Goal: Task Accomplishment & Management: Use online tool/utility

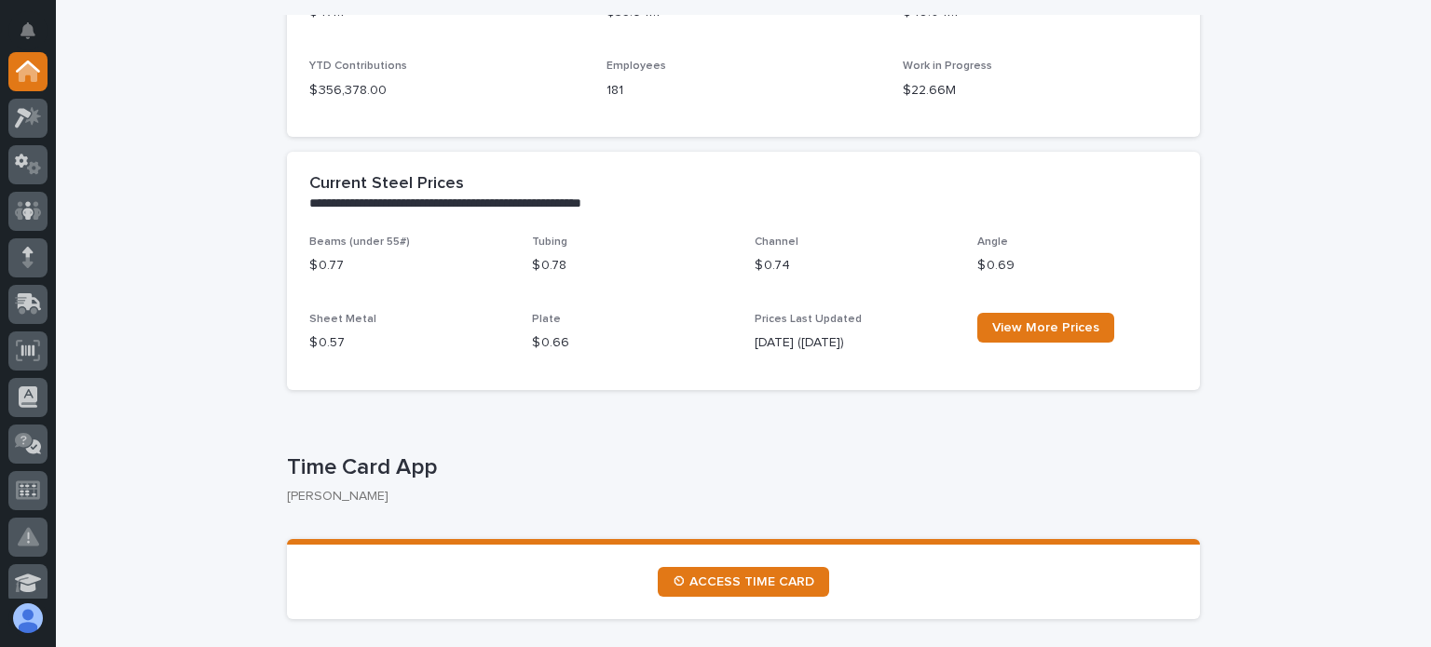
scroll to position [652, 0]
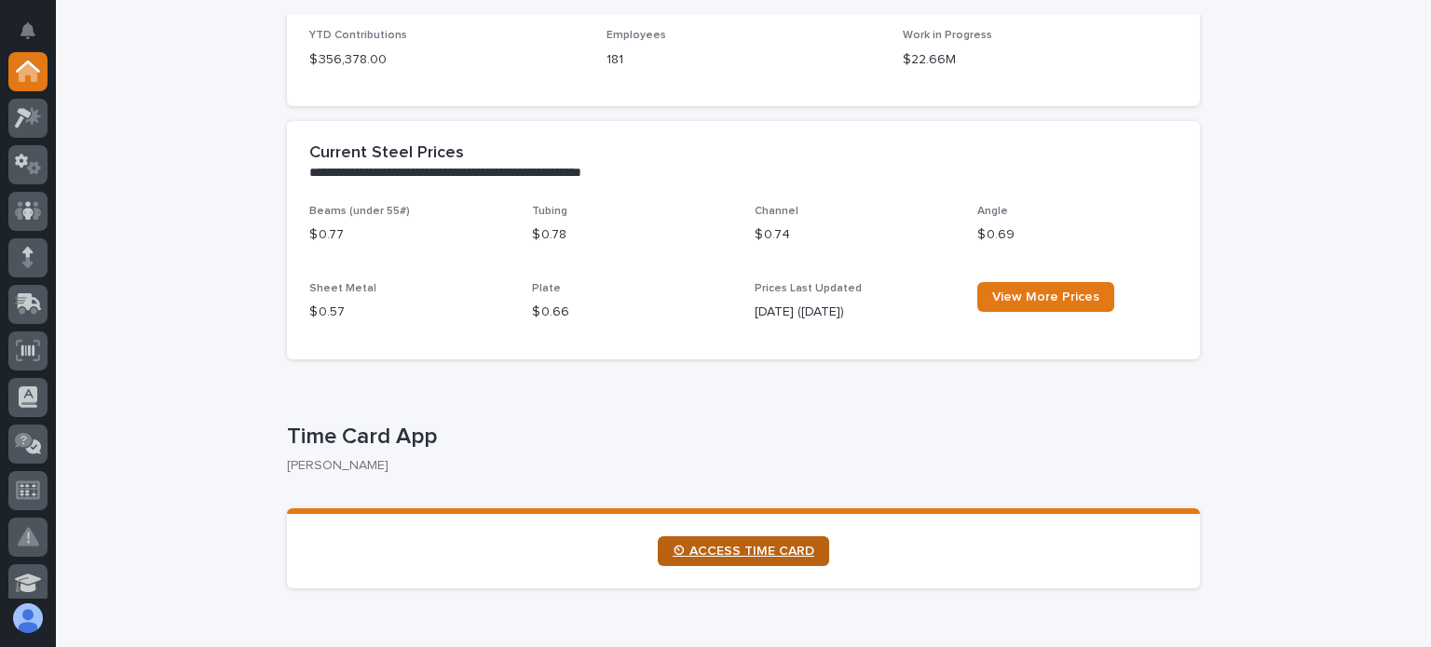
click at [707, 545] on span "⏲ ACCESS TIME CARD" at bounding box center [743, 551] width 142 height 13
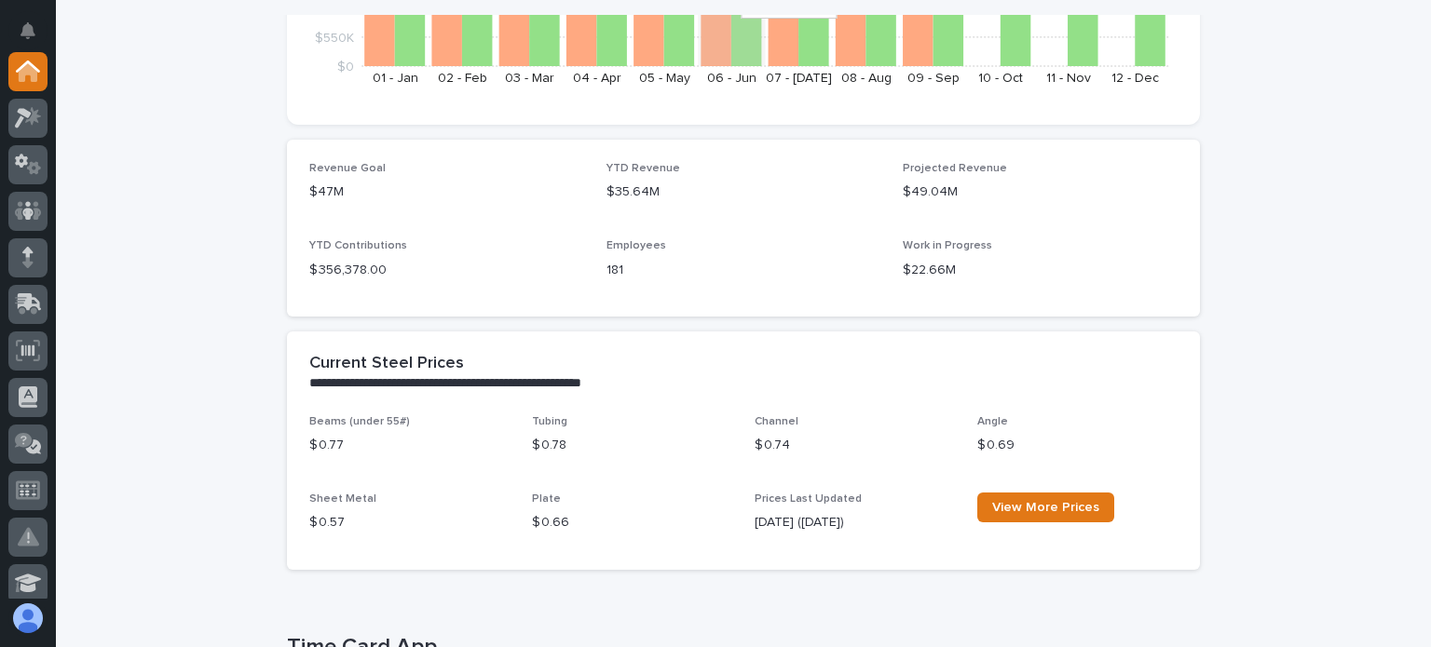
scroll to position [279, 0]
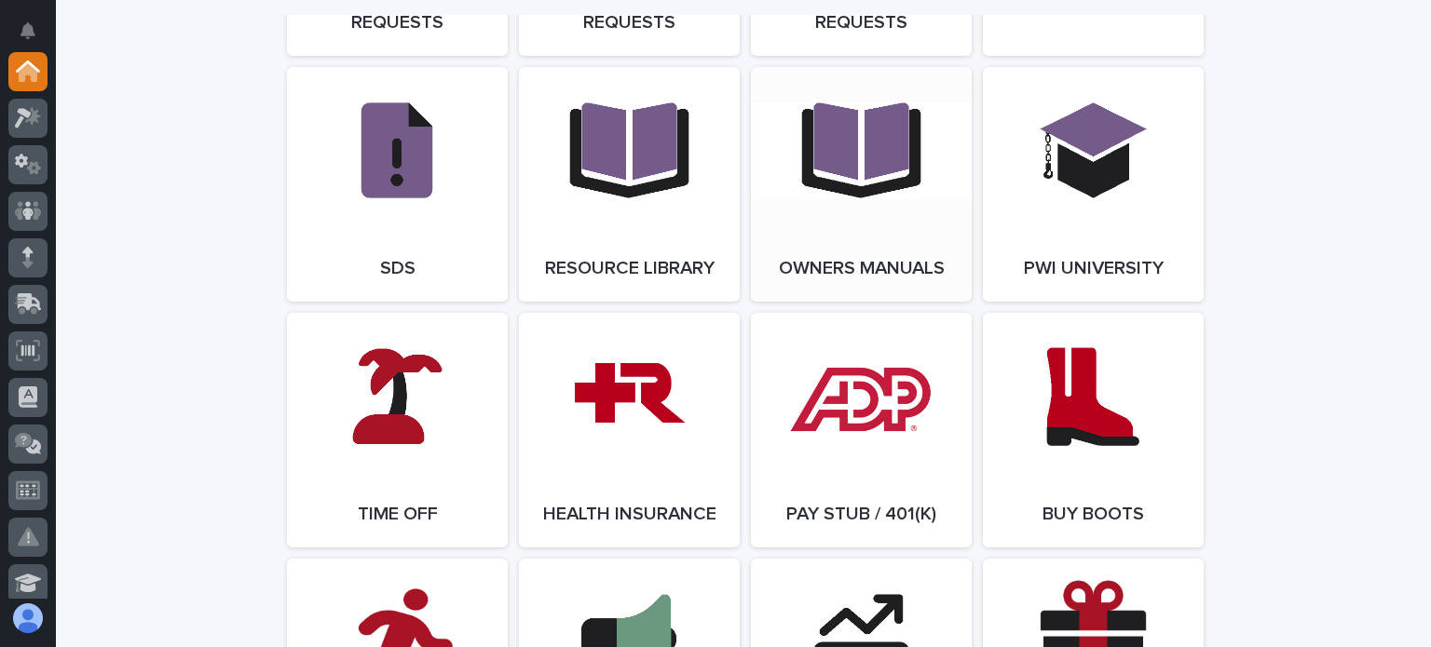
scroll to position [3260, 0]
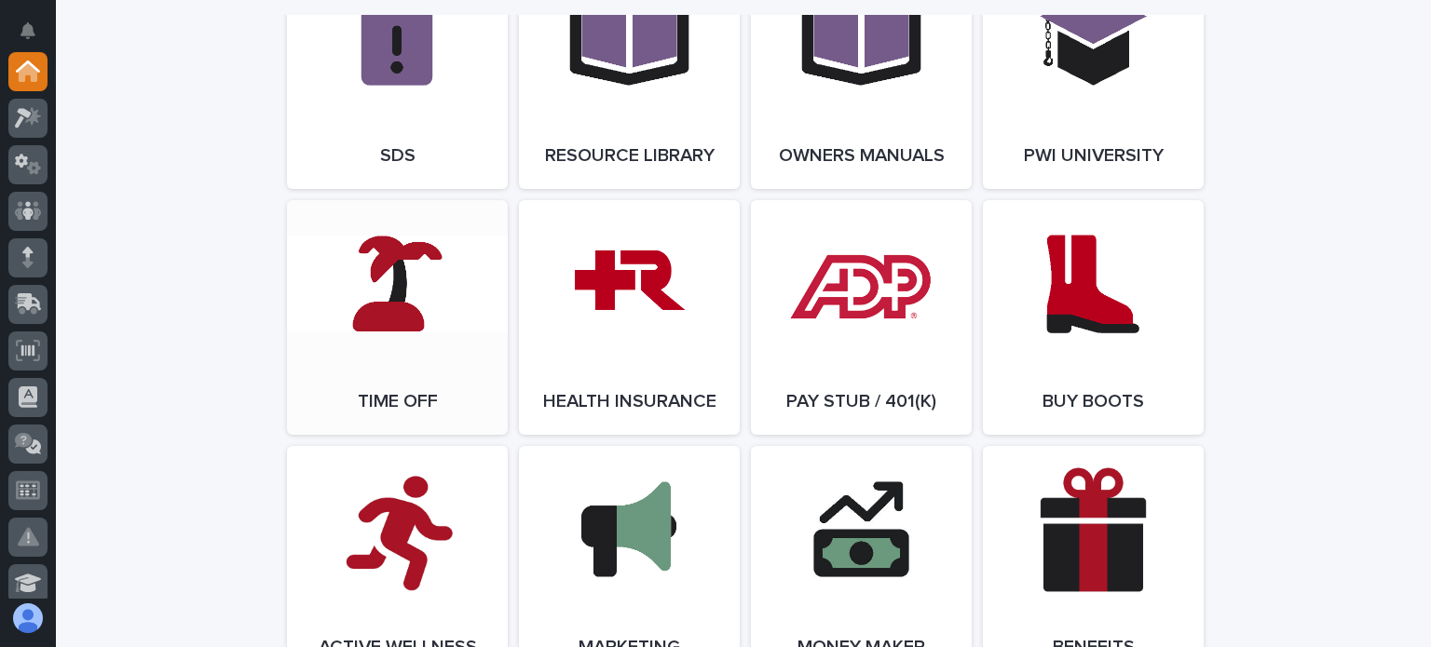
click at [390, 366] on link "Open Link" at bounding box center [397, 317] width 221 height 235
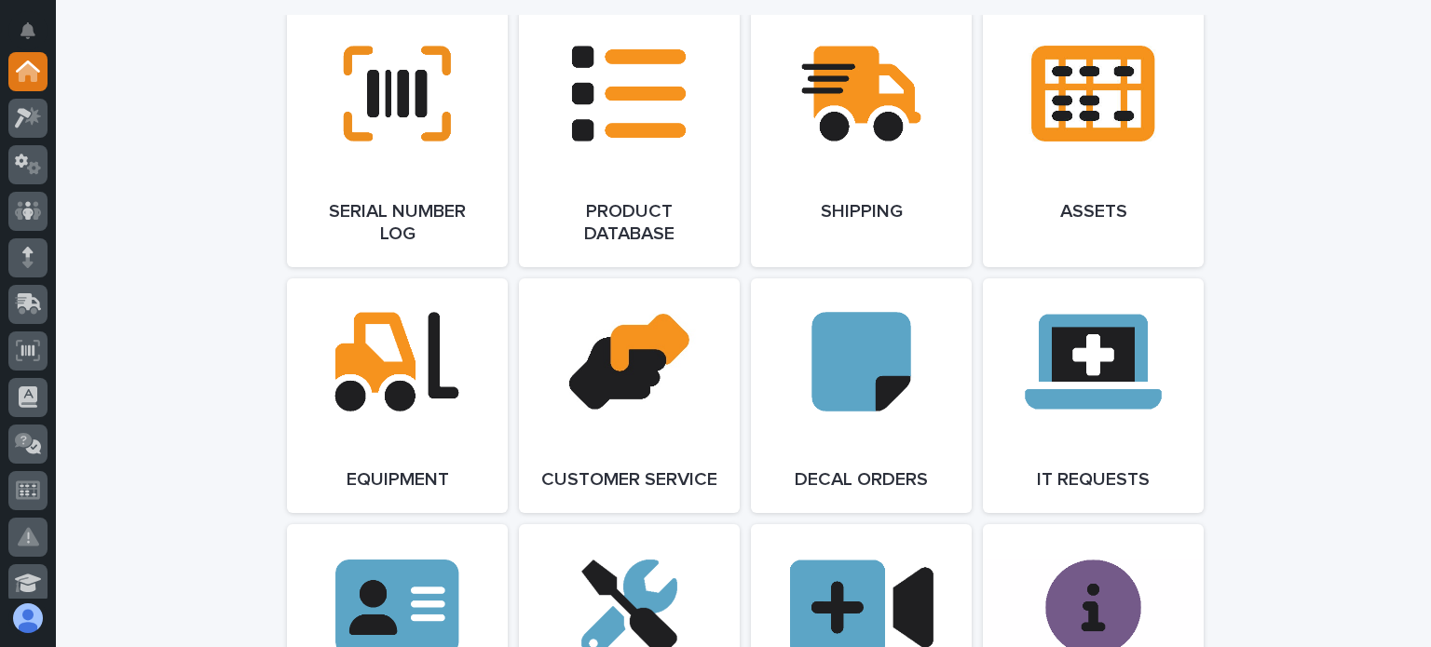
scroll to position [2142, 0]
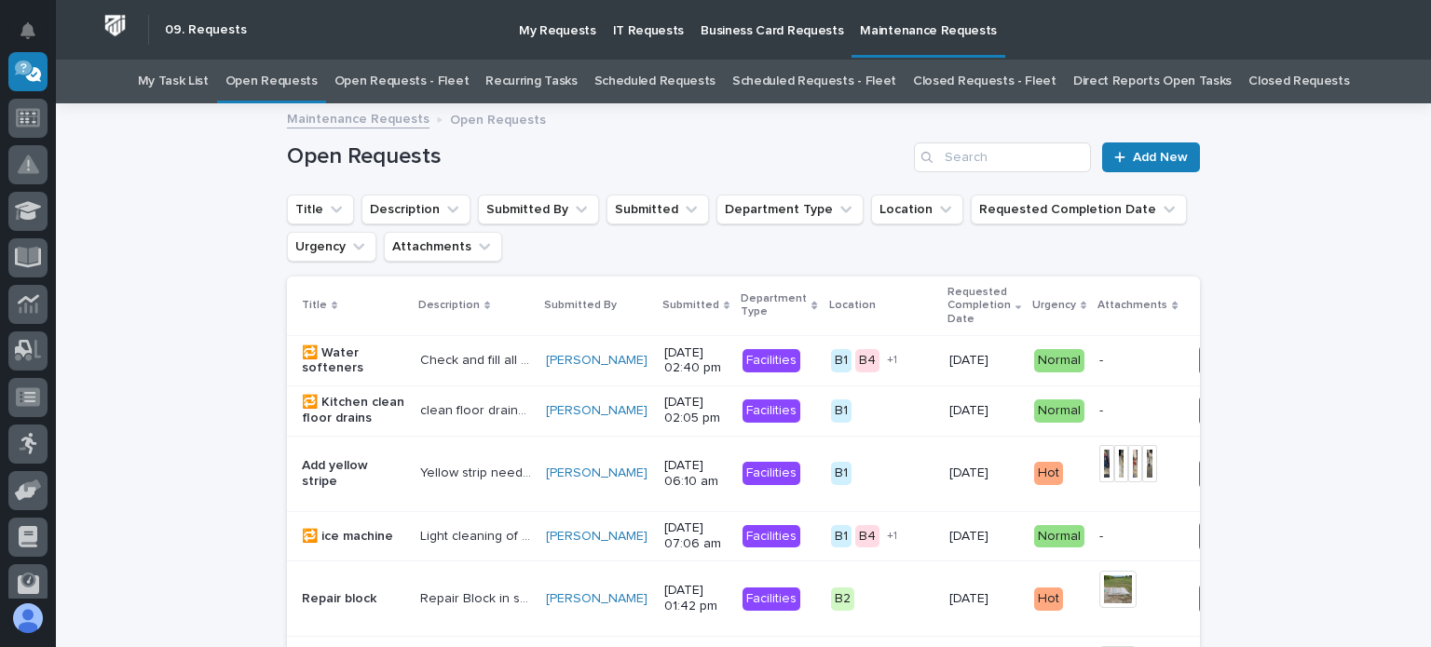
click at [416, 80] on link "Open Requests - Fleet" at bounding box center [401, 82] width 135 height 44
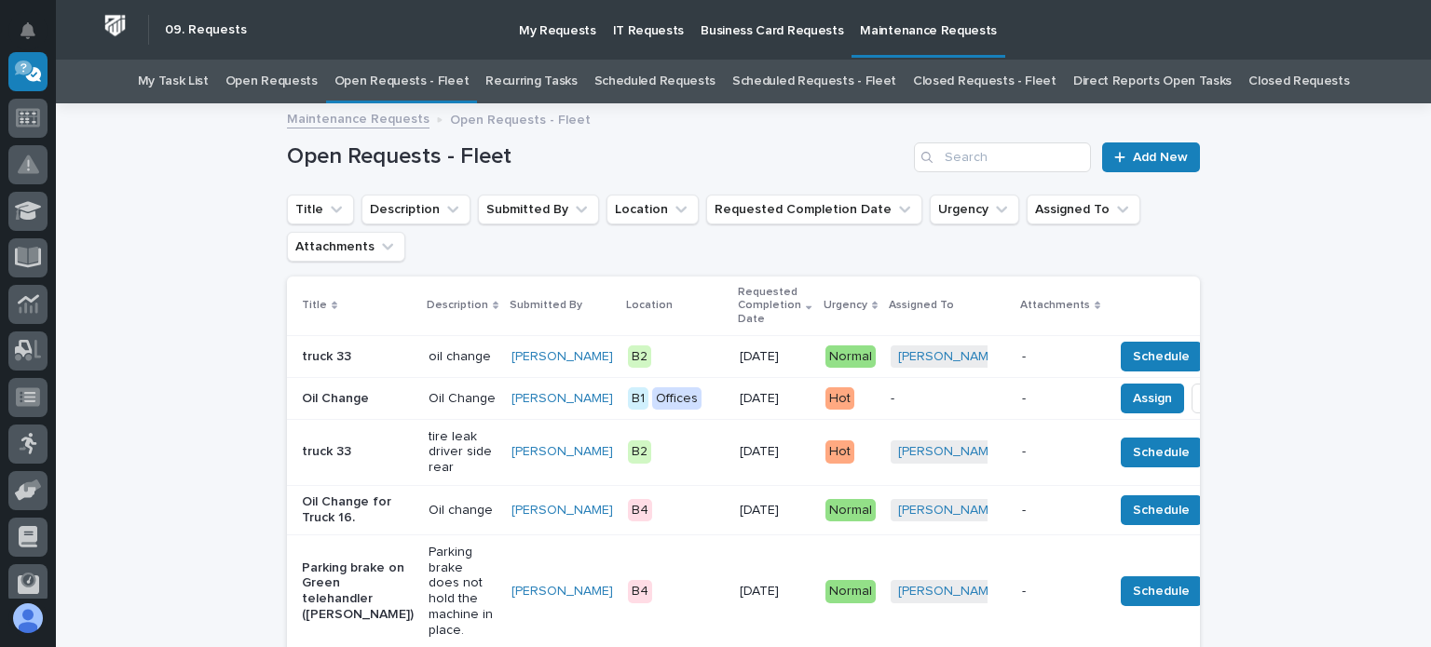
scroll to position [93, 0]
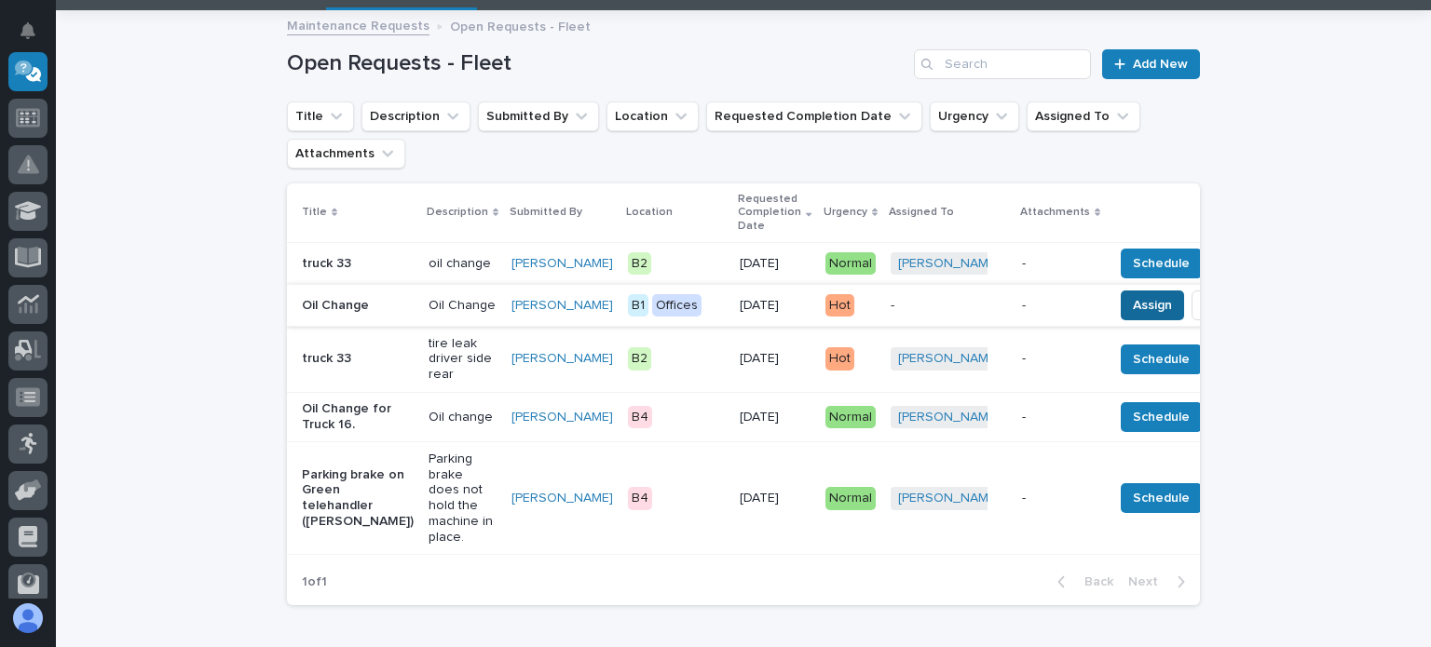
click at [1133, 304] on span "Assign" at bounding box center [1152, 305] width 39 height 22
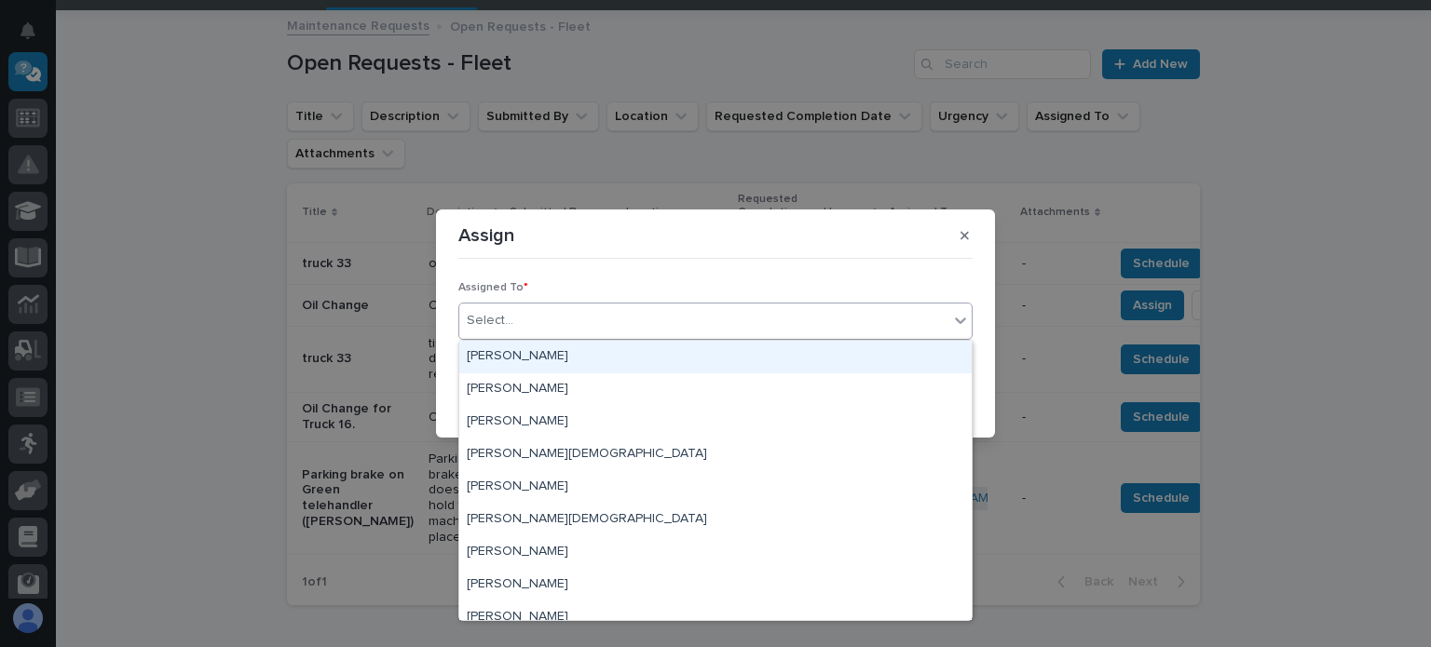
click at [606, 314] on div "Select..." at bounding box center [703, 320] width 489 height 31
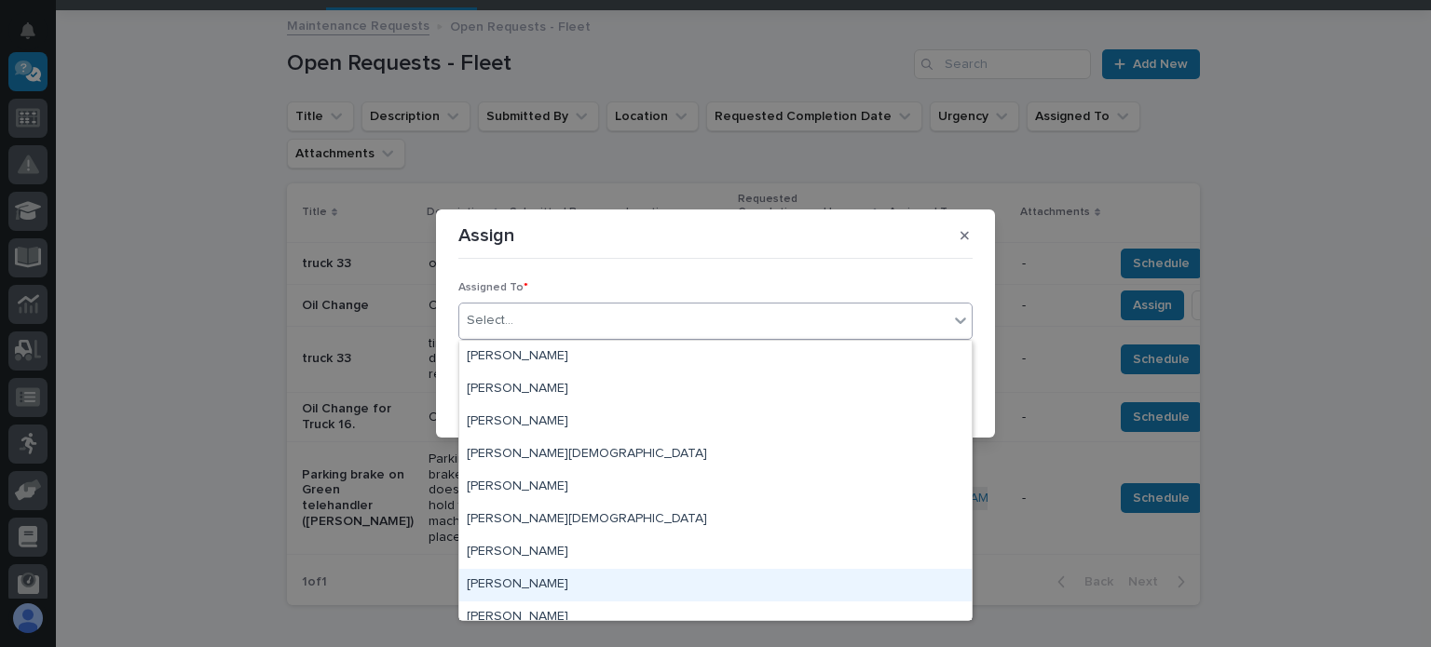
click at [555, 577] on div "Michael Pollard" at bounding box center [715, 585] width 512 height 33
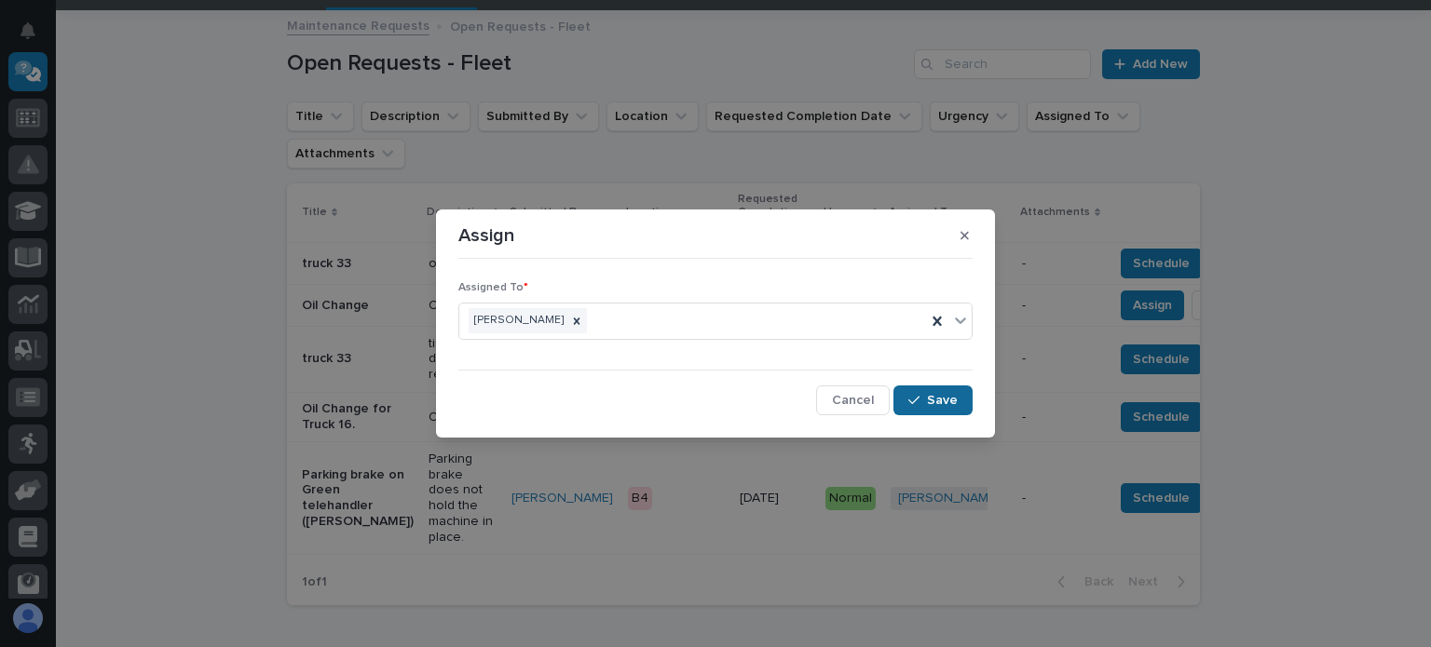
click at [909, 392] on button "Save" at bounding box center [932, 401] width 79 height 30
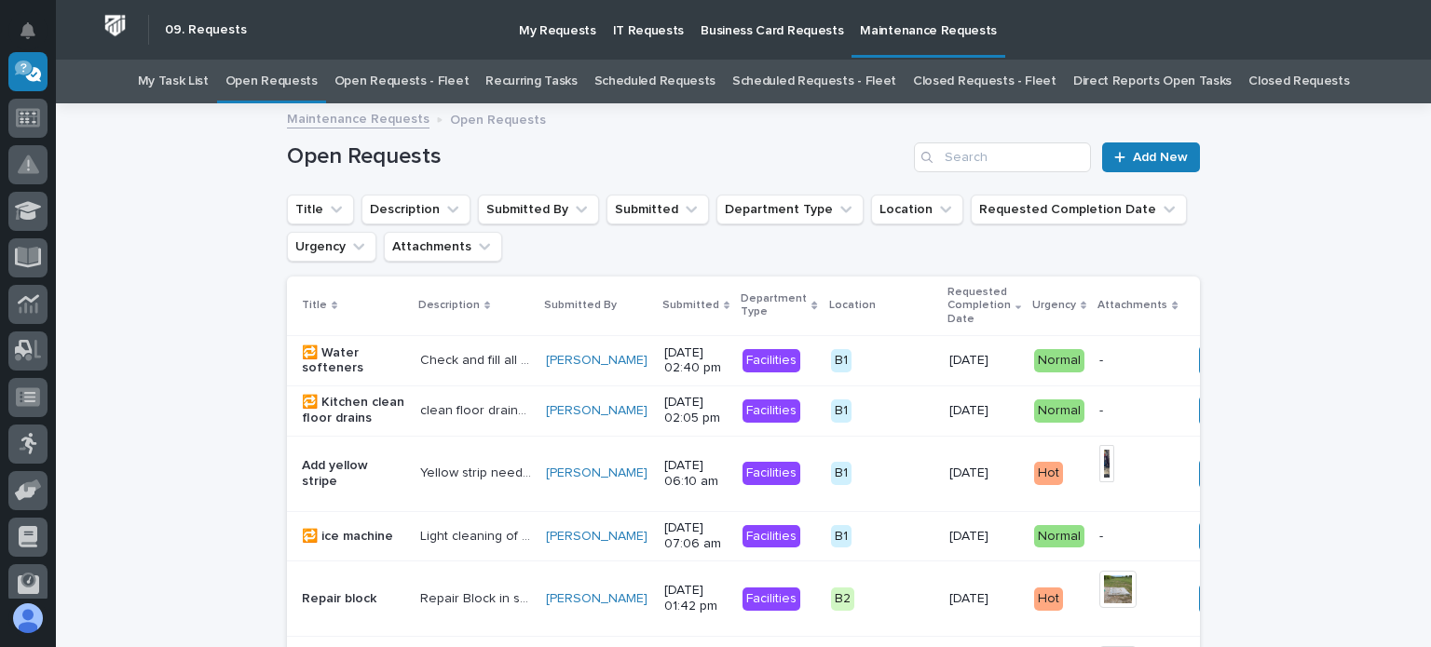
scroll to position [60, 0]
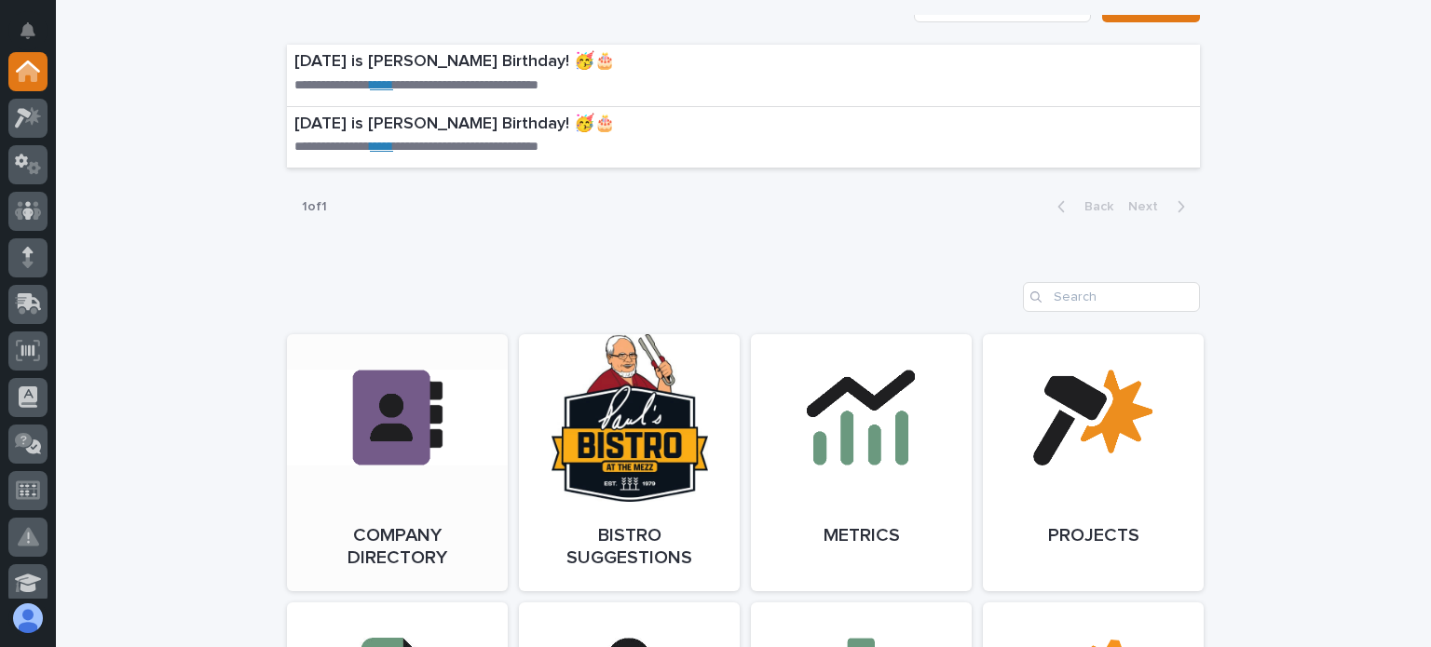
scroll to position [1490, 0]
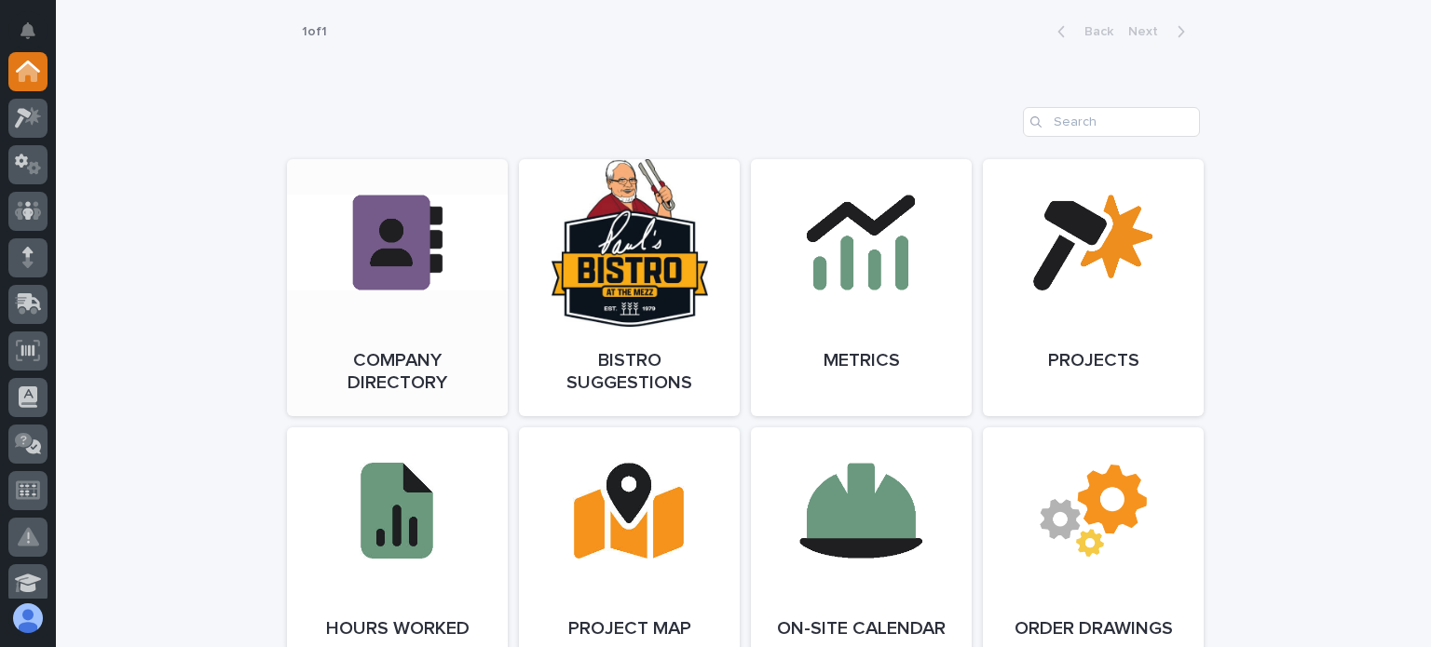
click at [378, 346] on link "Open Link" at bounding box center [397, 287] width 221 height 257
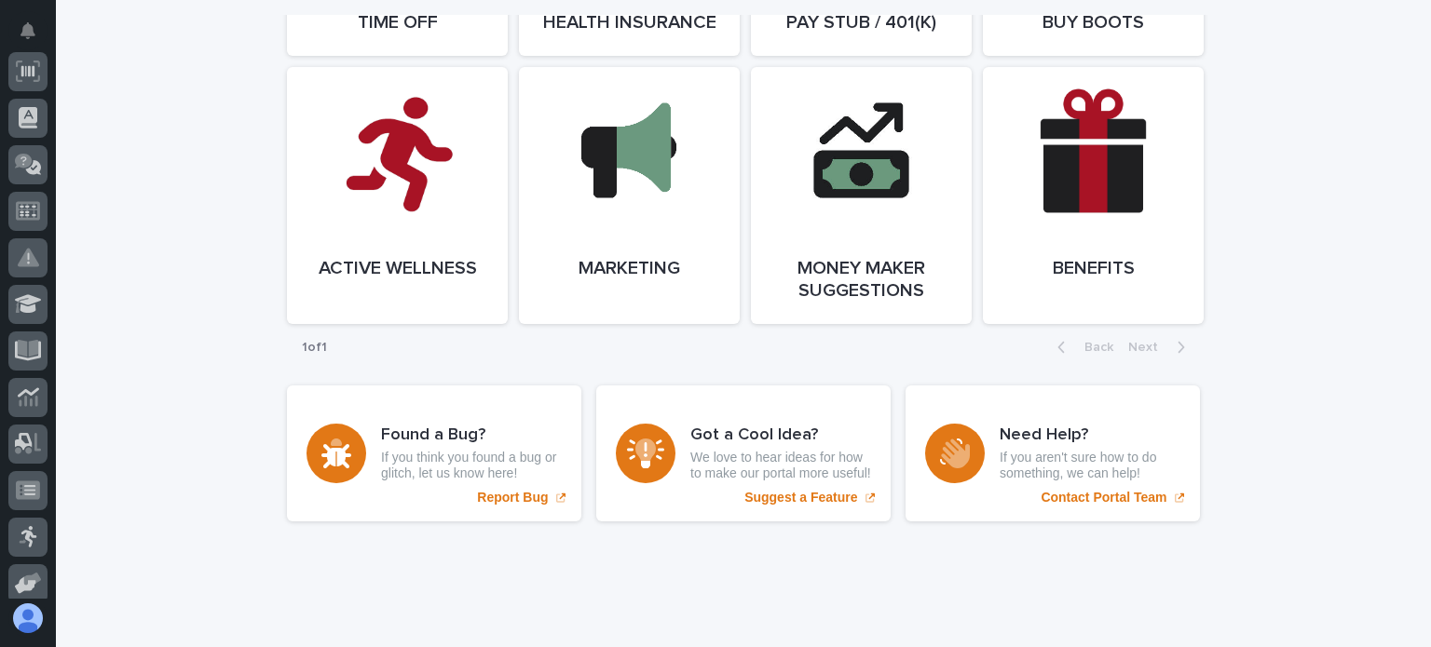
scroll to position [3532, 0]
